Goal: Information Seeking & Learning: Compare options

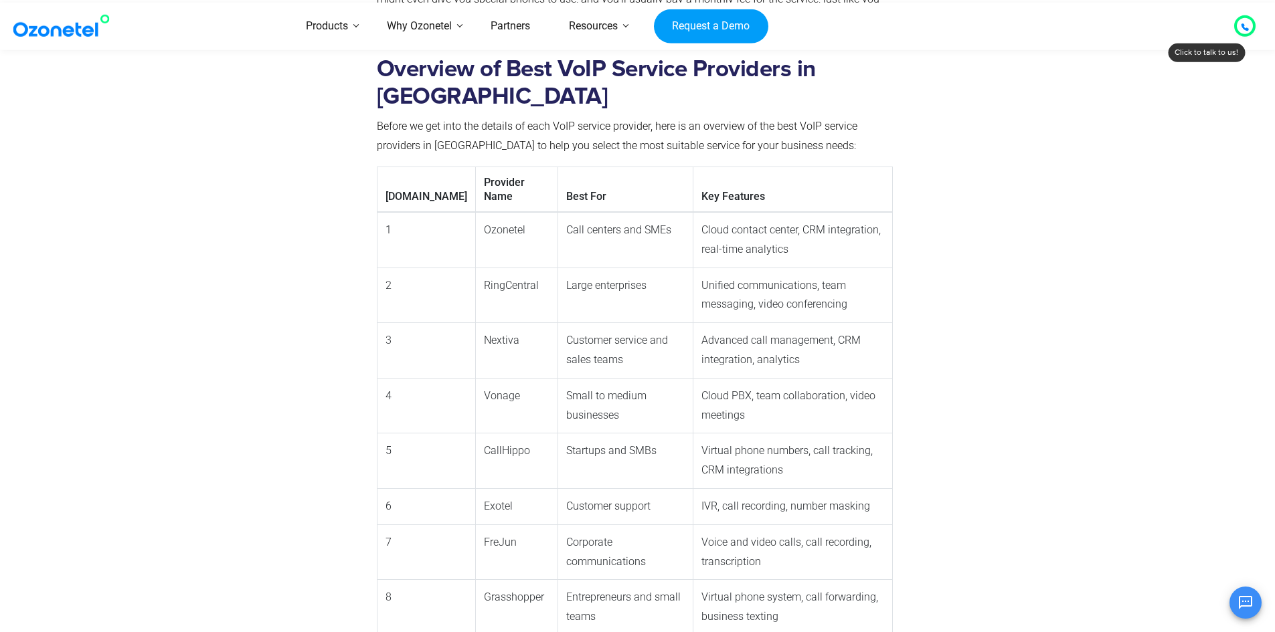
scroll to position [1138, 0]
click at [475, 211] on td "Ozonetel" at bounding box center [516, 239] width 83 height 56
click at [475, 266] on td "RingCentral" at bounding box center [516, 294] width 83 height 56
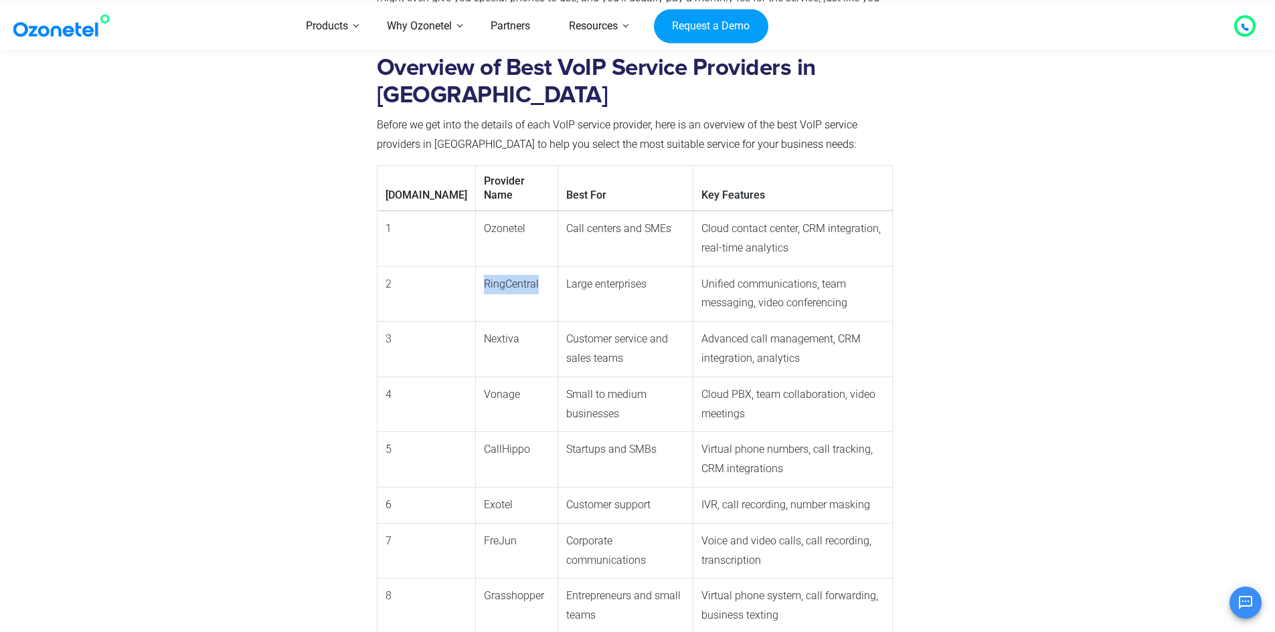
click at [475, 266] on td "RingCentral" at bounding box center [516, 294] width 83 height 56
copy td "RingCentral"
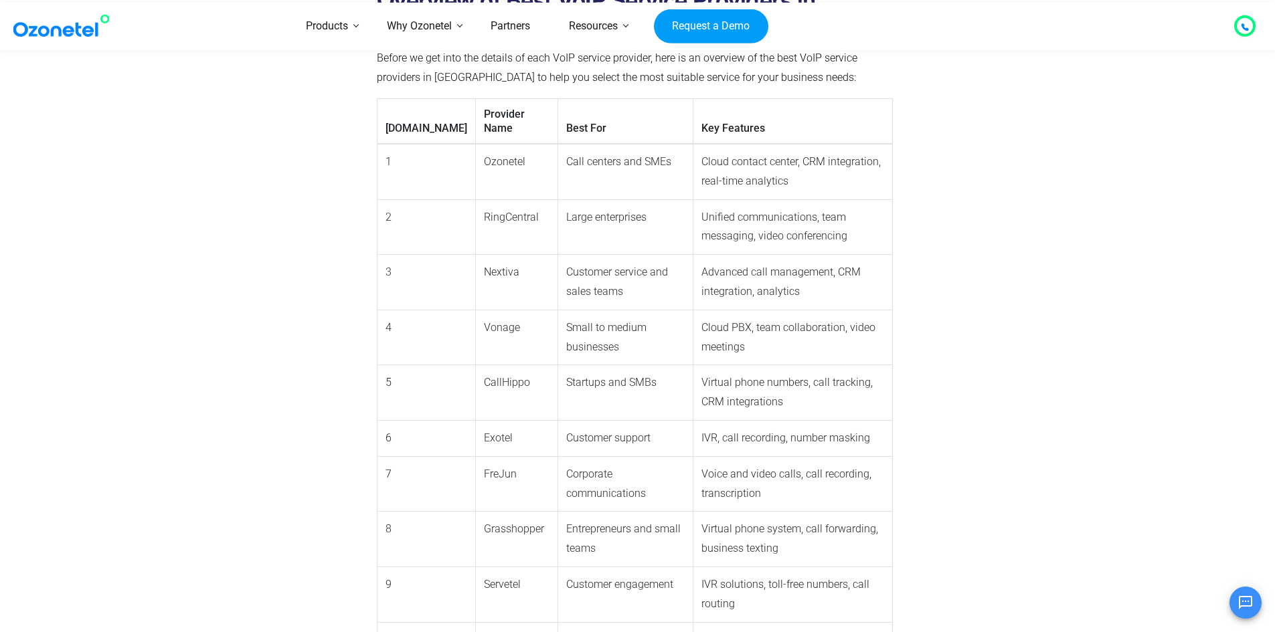
click at [475, 310] on td "Vonage" at bounding box center [516, 338] width 83 height 56
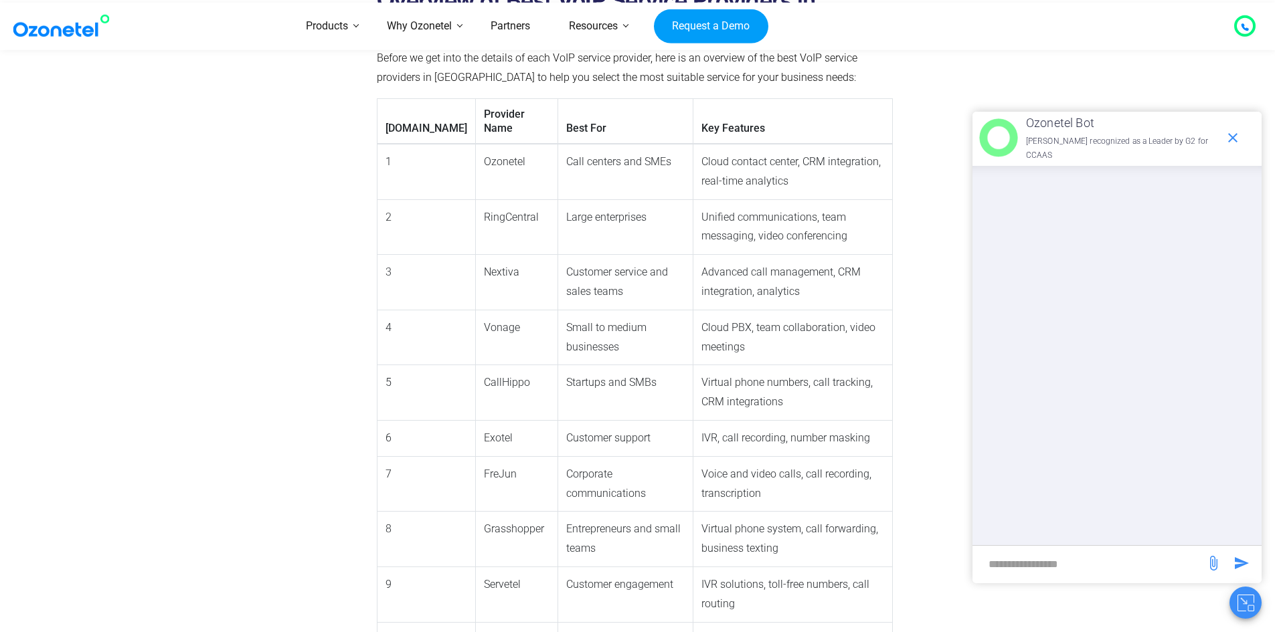
click at [475, 365] on td "CallHippo" at bounding box center [516, 393] width 83 height 56
click at [475, 456] on td "FreJun" at bounding box center [516, 484] width 83 height 56
drag, startPoint x: 438, startPoint y: 430, endPoint x: 450, endPoint y: 476, distance: 46.9
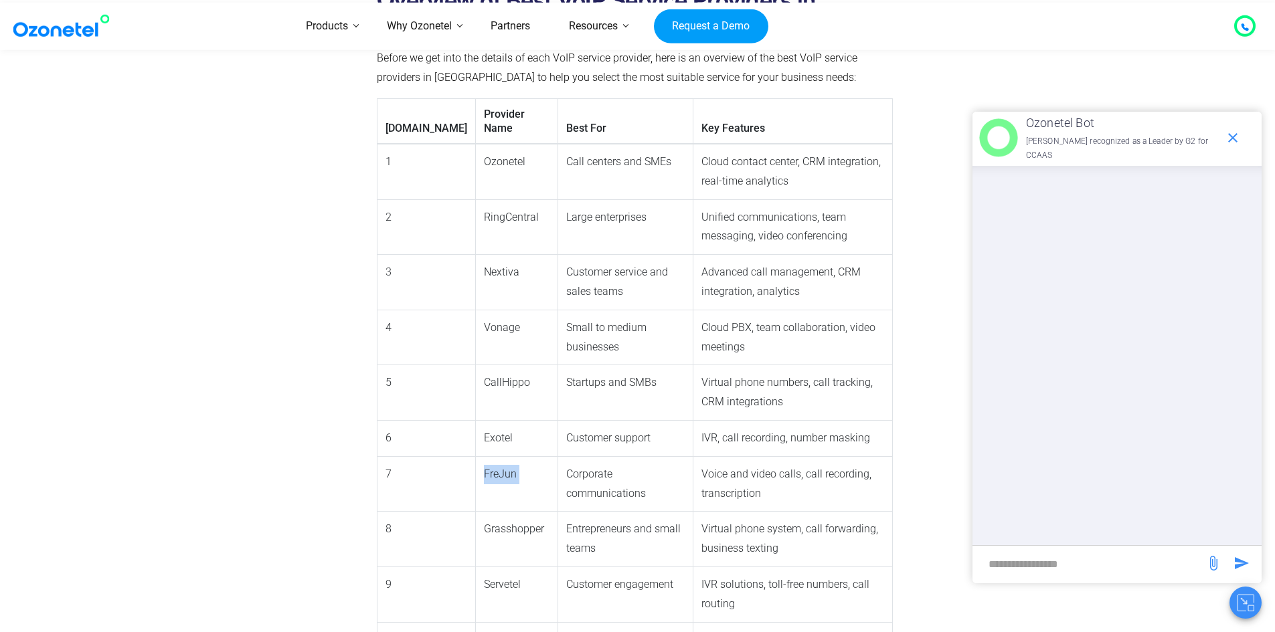
click at [475, 456] on td "FreJun" at bounding box center [516, 484] width 83 height 56
click at [475, 512] on td "Grasshopper" at bounding box center [516, 540] width 83 height 56
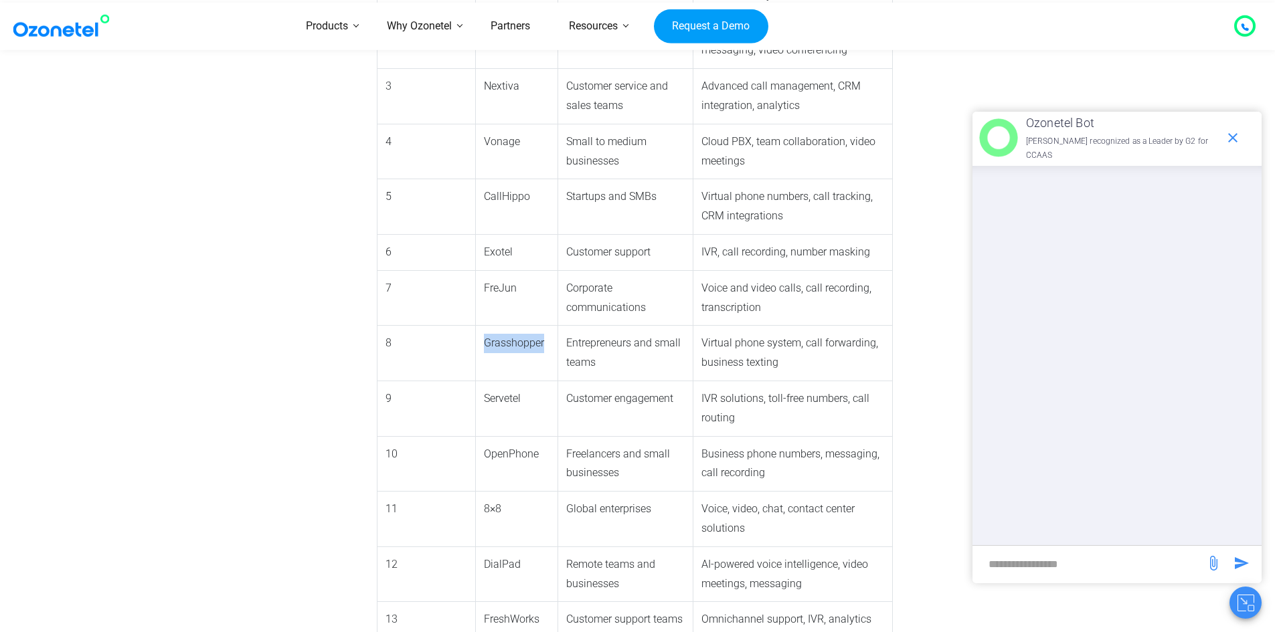
scroll to position [1405, 0]
